Goal: Feedback & Contribution: Leave review/rating

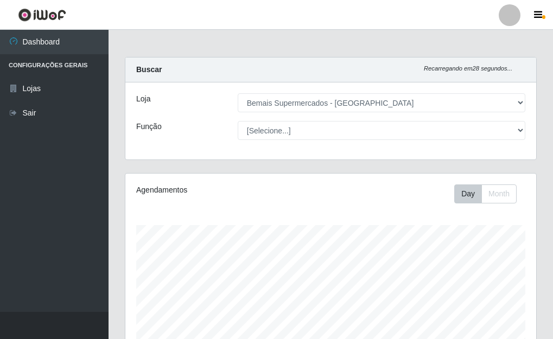
select select "249"
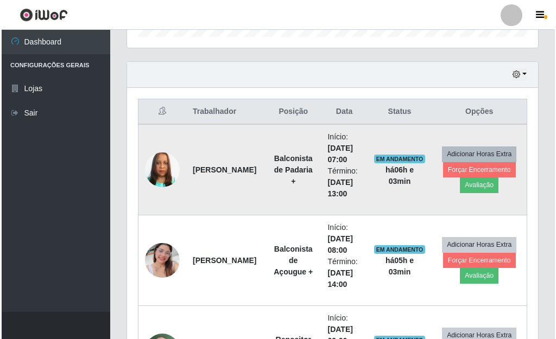
scroll to position [225, 411]
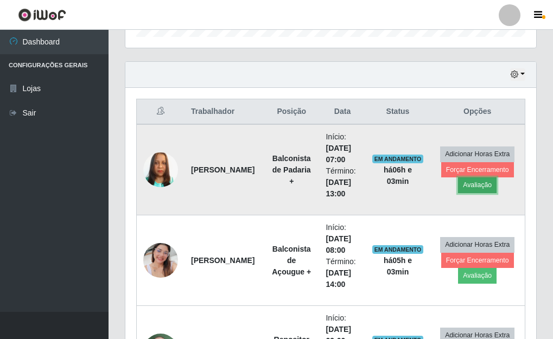
click at [469, 188] on button "Avaliação" at bounding box center [477, 185] width 39 height 15
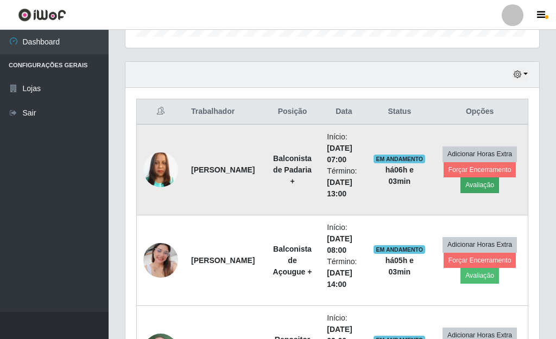
scroll to position [225, 405]
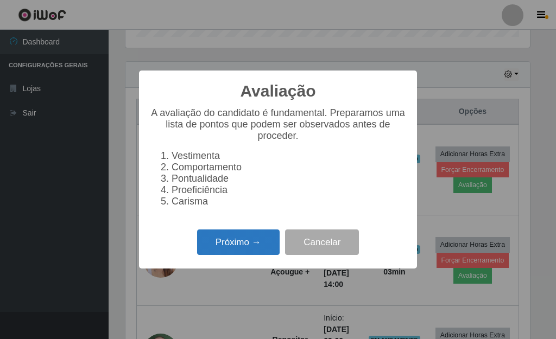
click at [216, 252] on button "Próximo →" at bounding box center [238, 243] width 83 height 26
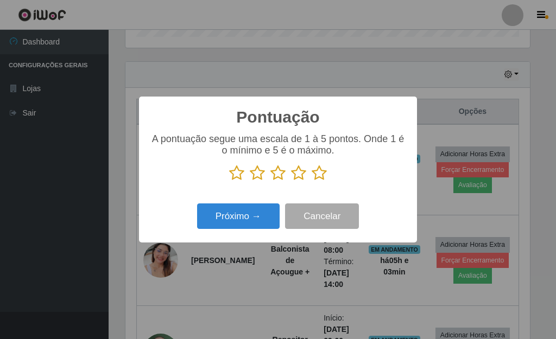
scroll to position [542903, 542724]
drag, startPoint x: 321, startPoint y: 179, endPoint x: 321, endPoint y: 191, distance: 11.4
click at [321, 180] on icon at bounding box center [319, 173] width 15 height 16
click at [312, 181] on input "radio" at bounding box center [312, 181] width 0 height 0
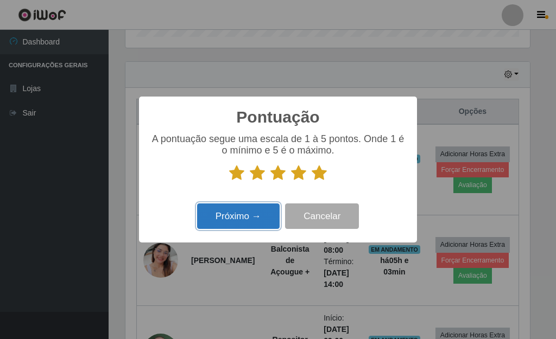
click at [254, 216] on button "Próximo →" at bounding box center [238, 217] width 83 height 26
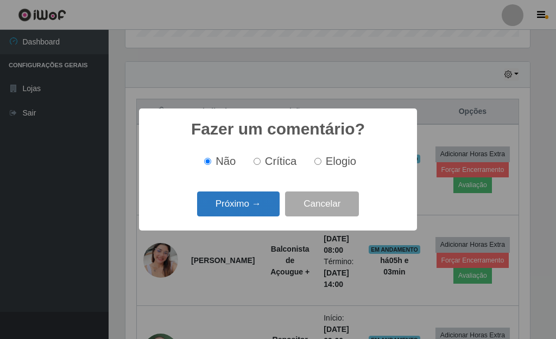
click at [256, 212] on button "Próximo →" at bounding box center [238, 205] width 83 height 26
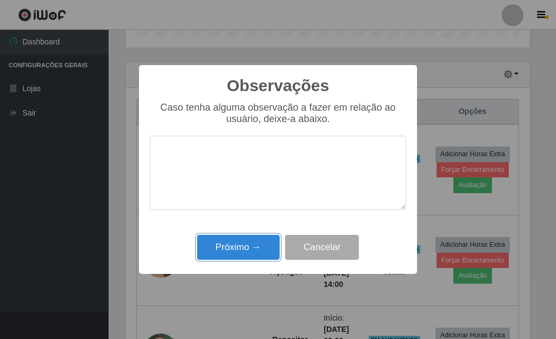
drag, startPoint x: 261, startPoint y: 246, endPoint x: 329, endPoint y: 231, distance: 69.6
click at [261, 246] on button "Próximo →" at bounding box center [238, 248] width 83 height 26
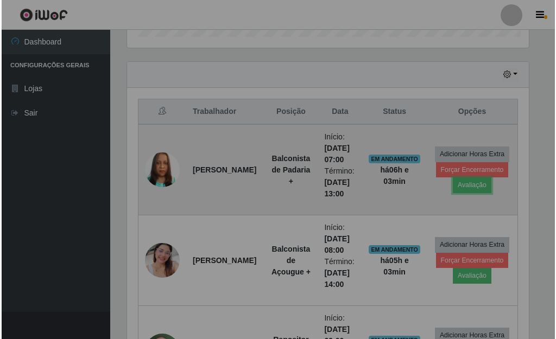
scroll to position [225, 411]
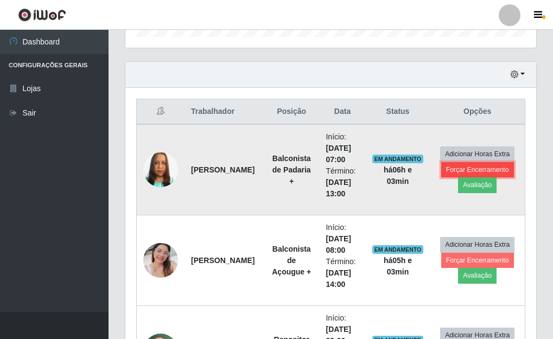
click at [456, 174] on button "Forçar Encerramento" at bounding box center [478, 169] width 73 height 15
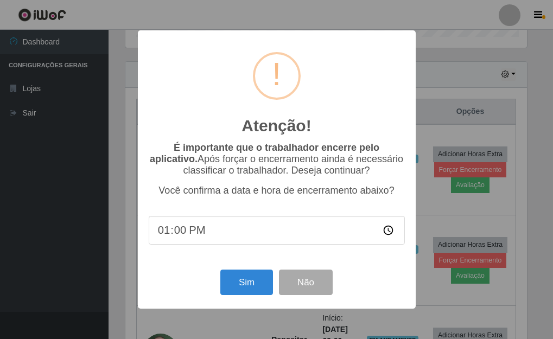
scroll to position [225, 405]
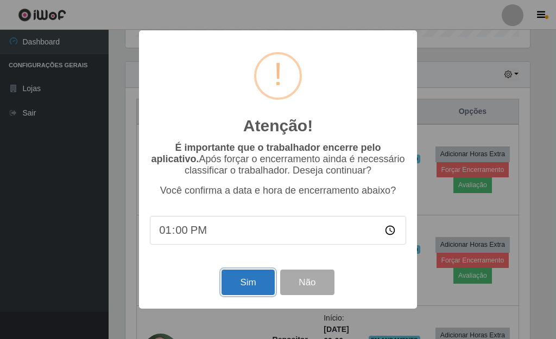
click at [258, 288] on button "Sim" at bounding box center [248, 283] width 53 height 26
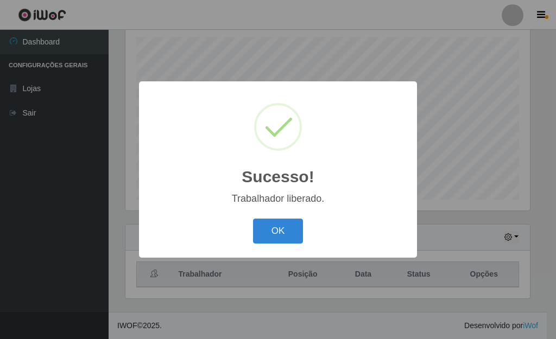
click at [253, 219] on button "OK" at bounding box center [278, 232] width 51 height 26
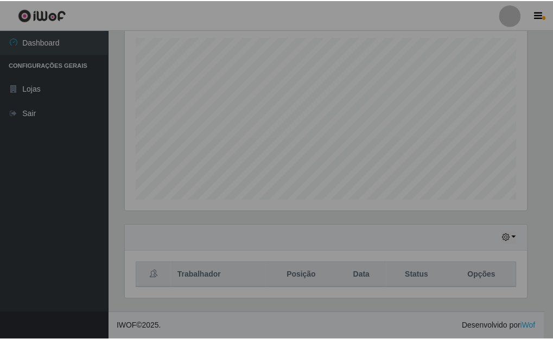
scroll to position [225, 411]
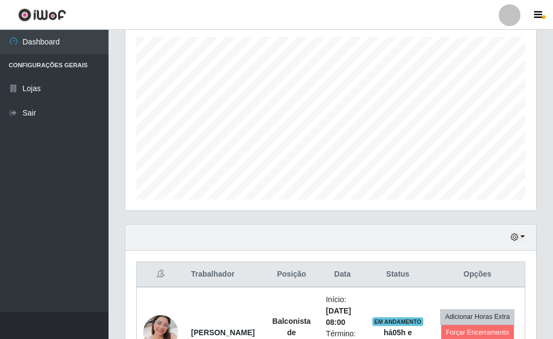
click at [132, 199] on div "Agendamentos Day Month 28/07 Agendamentos 36" at bounding box center [330, 97] width 411 height 225
